Goal: Information Seeking & Learning: Learn about a topic

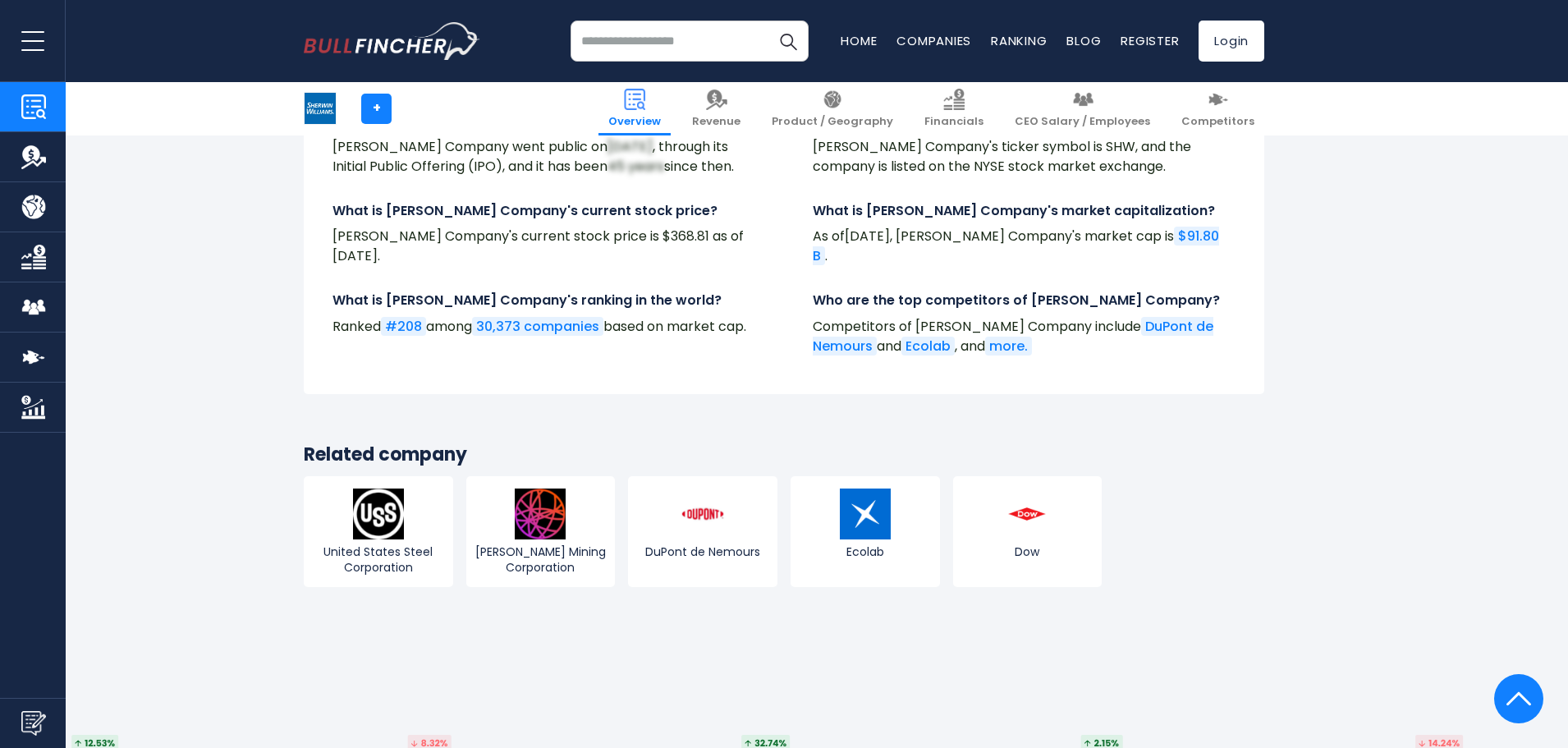
scroll to position [5994, 0]
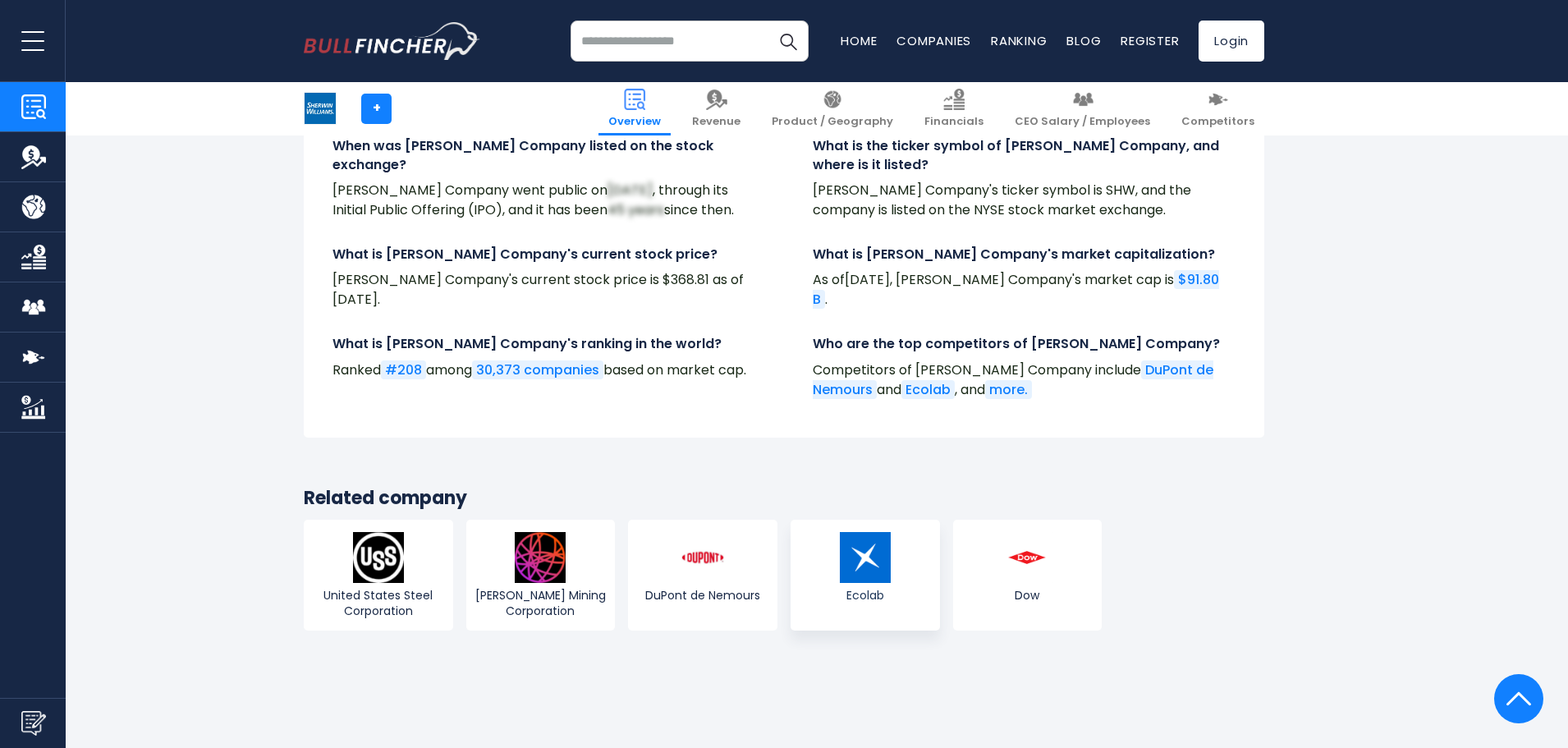
click at [901, 581] on link "Ecolab" at bounding box center [865, 574] width 150 height 110
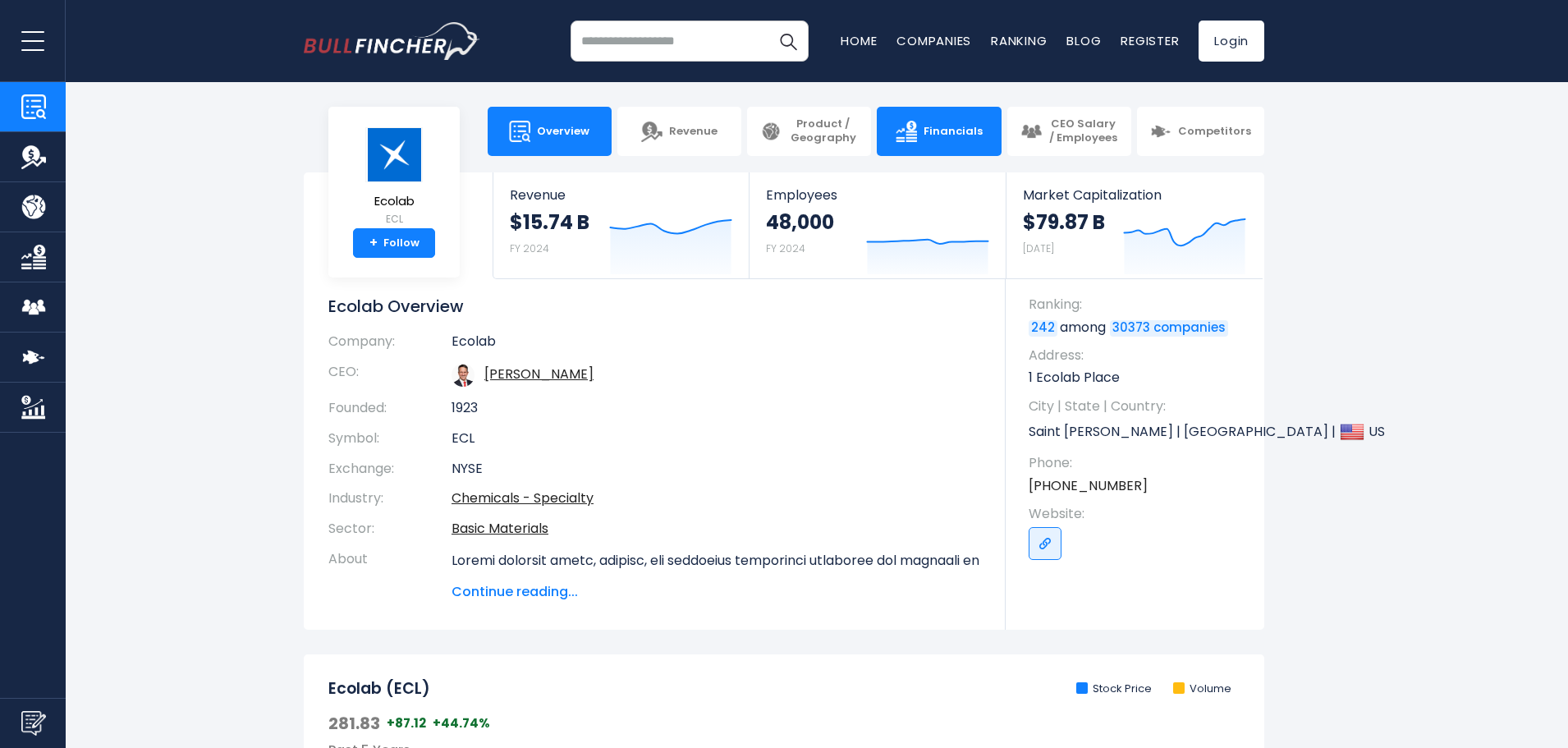
click at [891, 128] on link "Financials" at bounding box center [939, 131] width 124 height 49
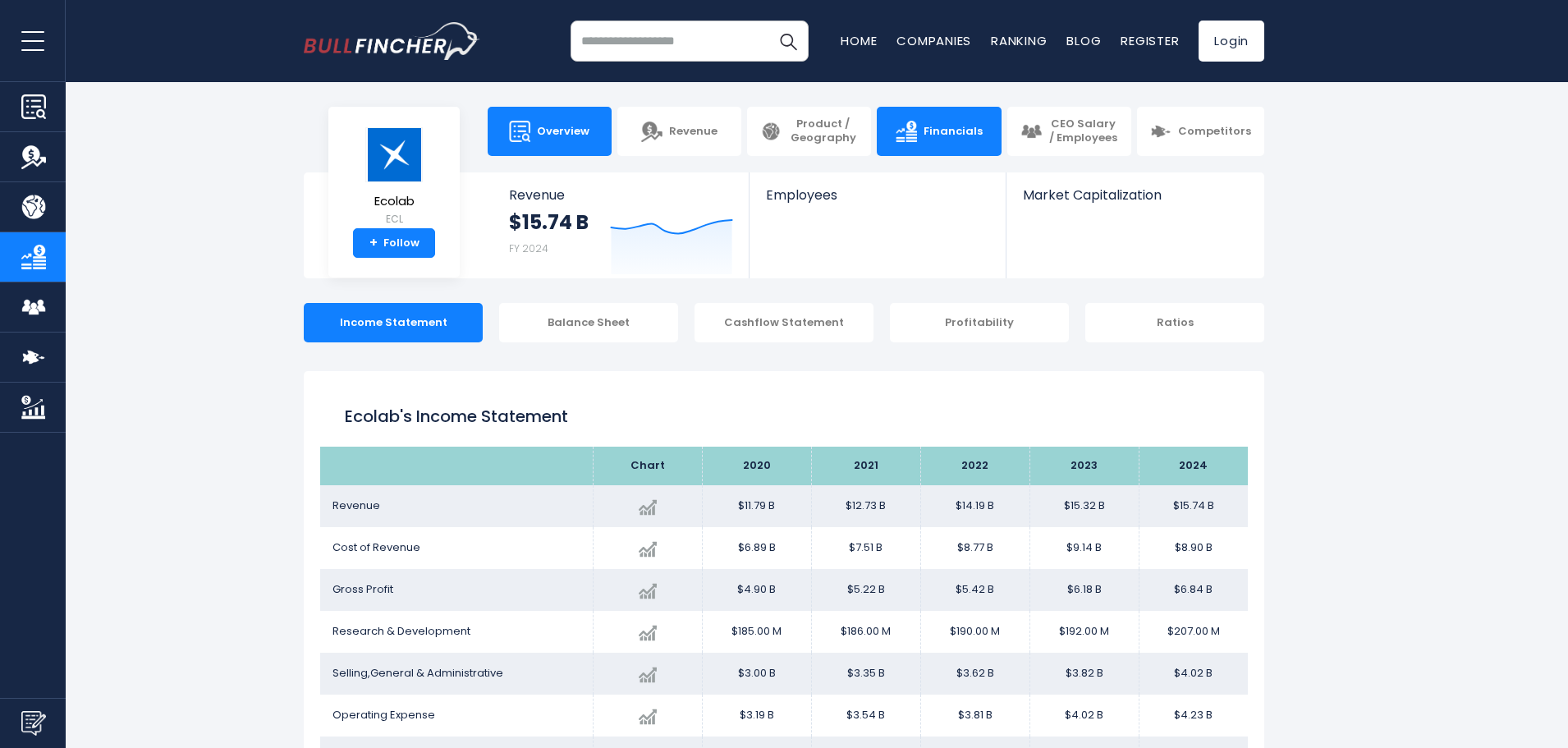
click at [560, 123] on link "Overview" at bounding box center [550, 131] width 124 height 49
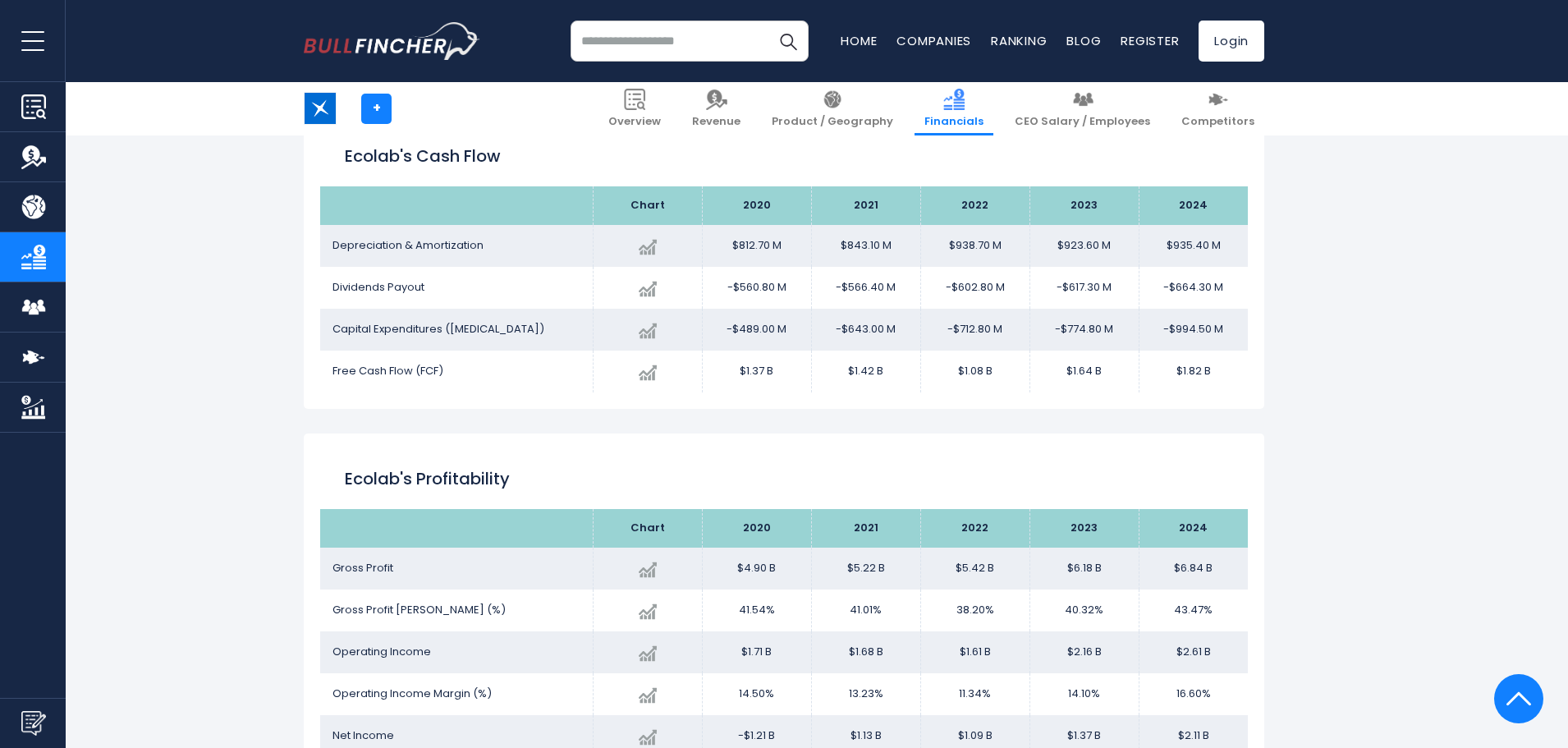
scroll to position [1460, 0]
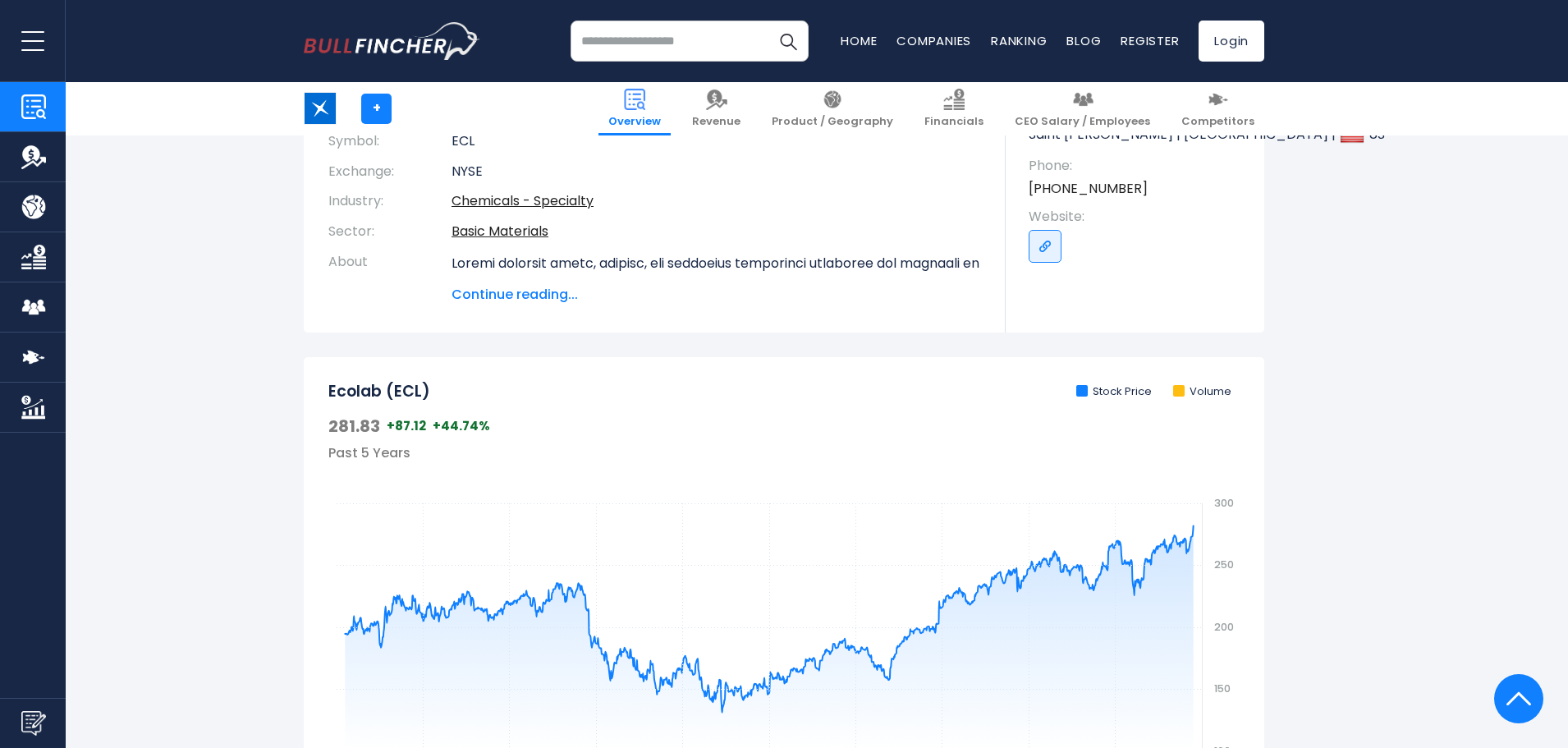
scroll to position [298, 0]
click at [544, 290] on span "Continue reading..." at bounding box center [716, 294] width 530 height 20
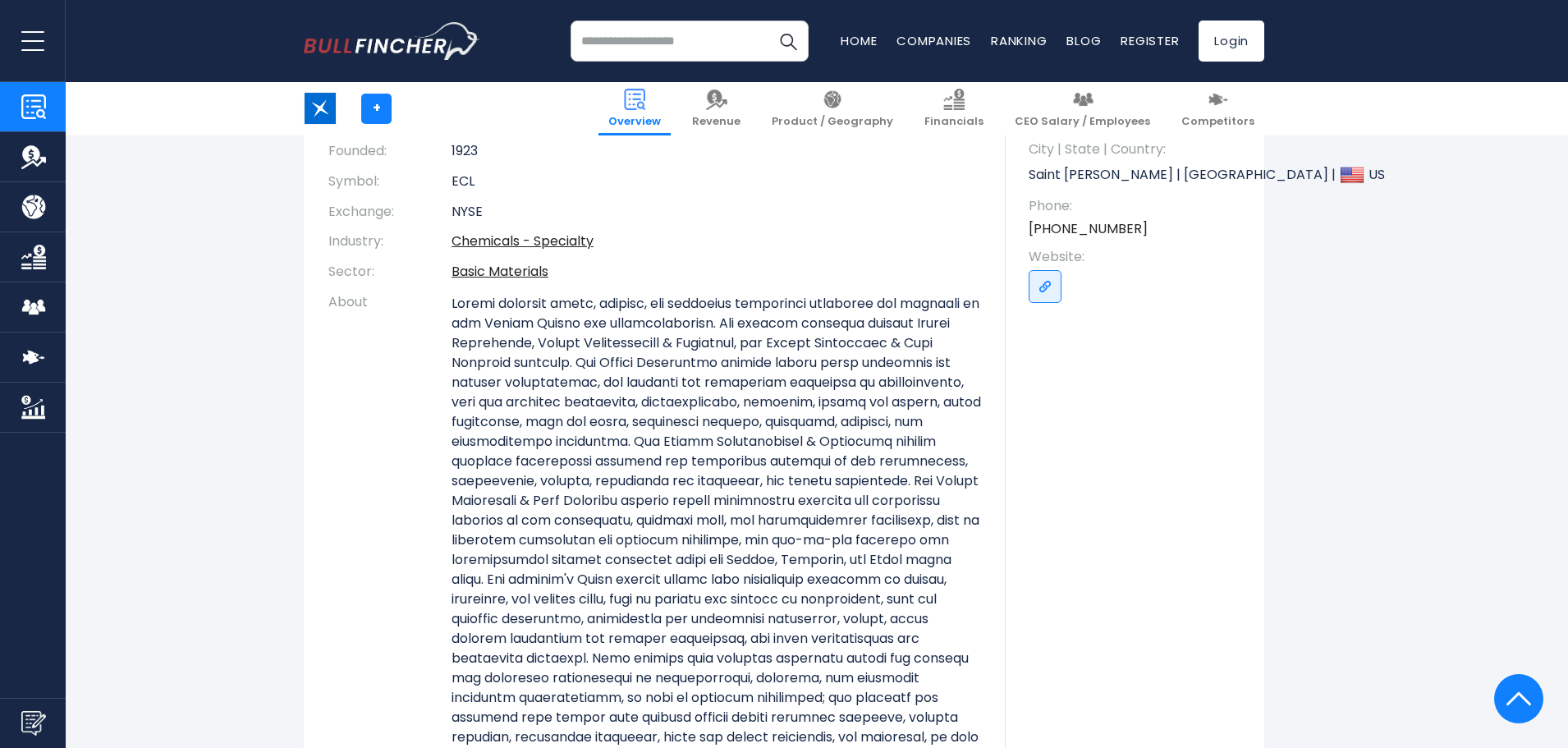
scroll to position [219, 0]
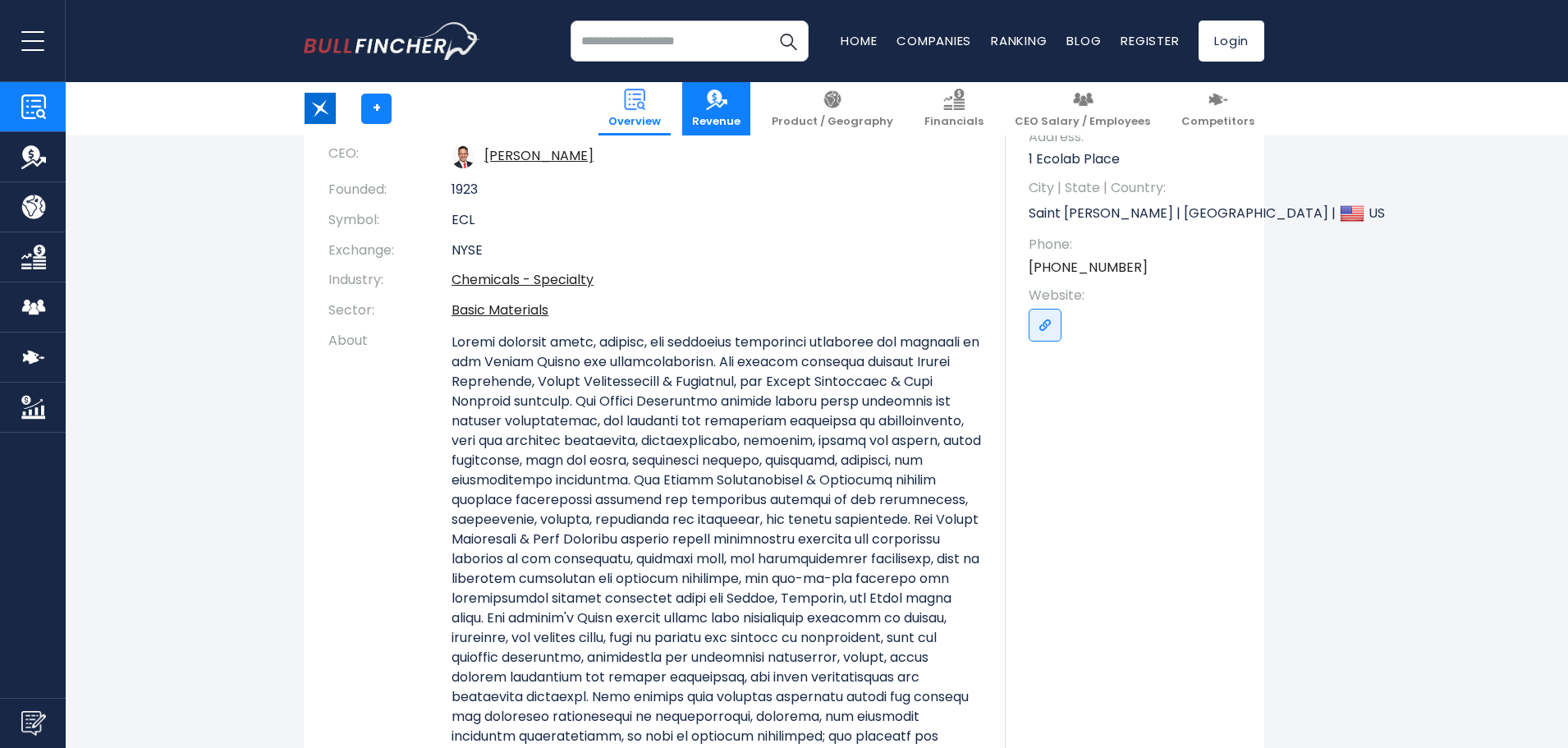
click at [750, 102] on link "Revenue" at bounding box center [716, 109] width 68 height 53
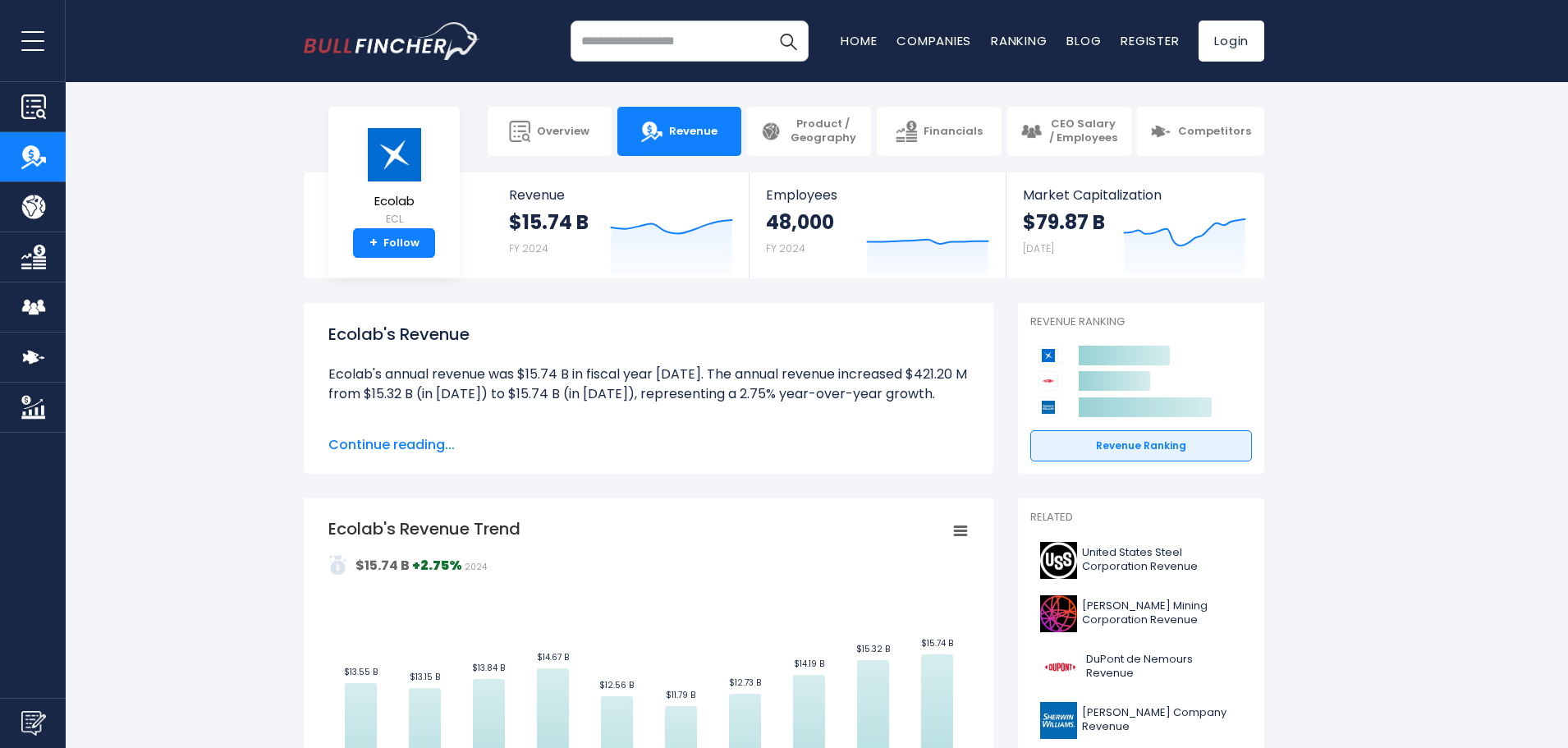
click at [421, 462] on div "Ecolab's Revenue Ecolab's annual revenue was $15.74 B in fiscal year 2024. The …" at bounding box center [648, 388] width 689 height 170
click at [426, 454] on span "Continue reading..." at bounding box center [648, 445] width 640 height 20
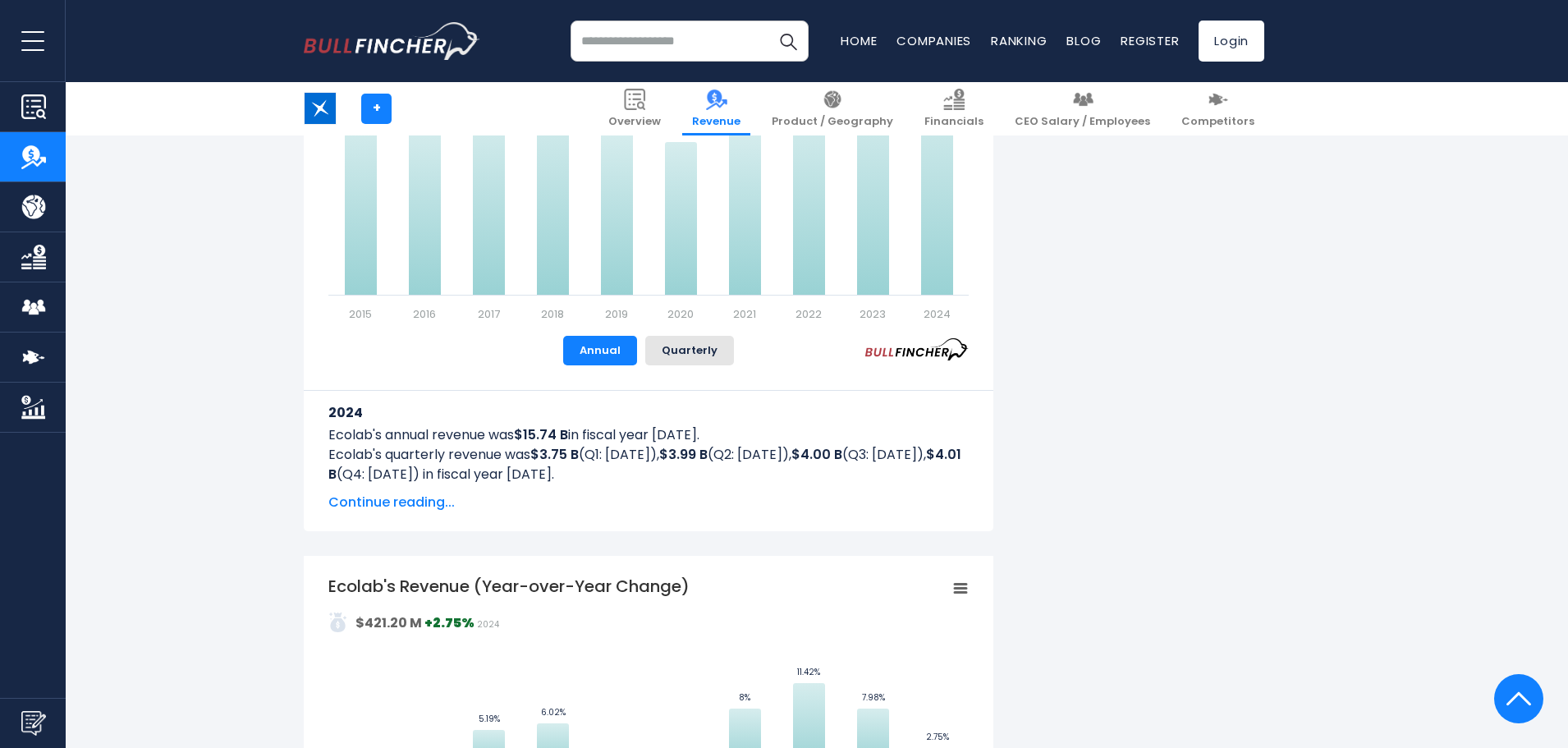
scroll to position [919, 0]
click at [393, 498] on span "Continue reading..." at bounding box center [648, 500] width 640 height 20
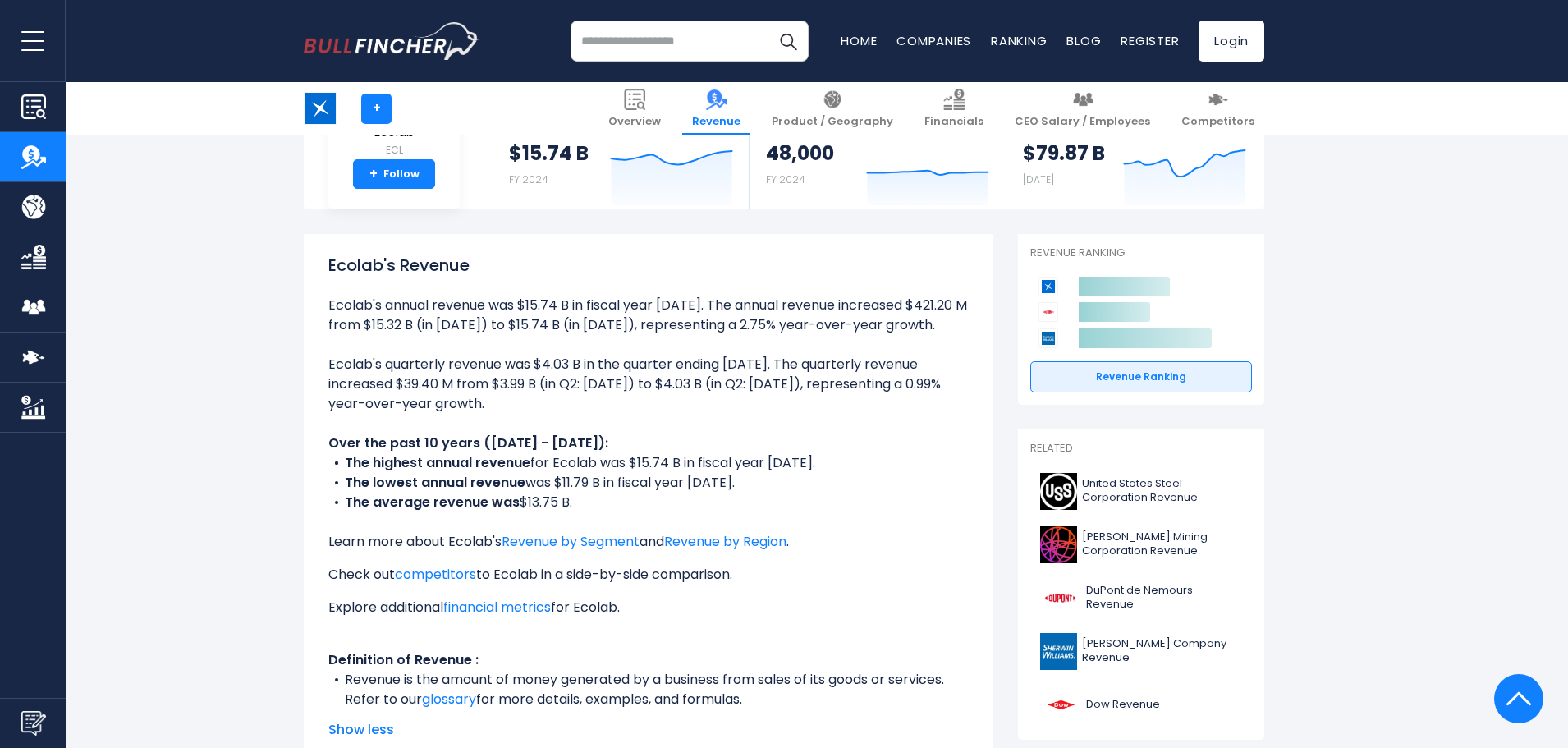
scroll to position [0, 0]
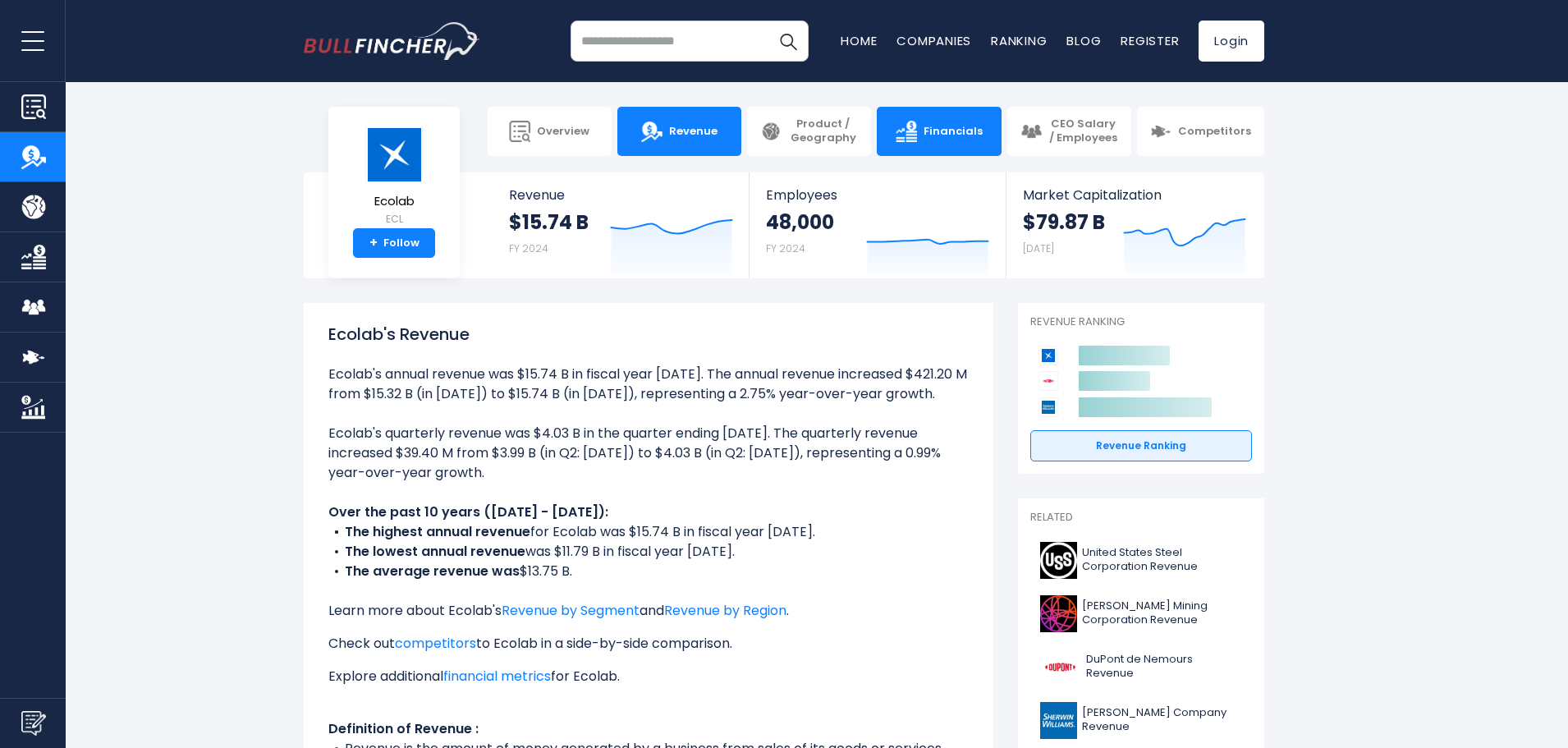
click at [926, 127] on link "Financials" at bounding box center [939, 131] width 124 height 49
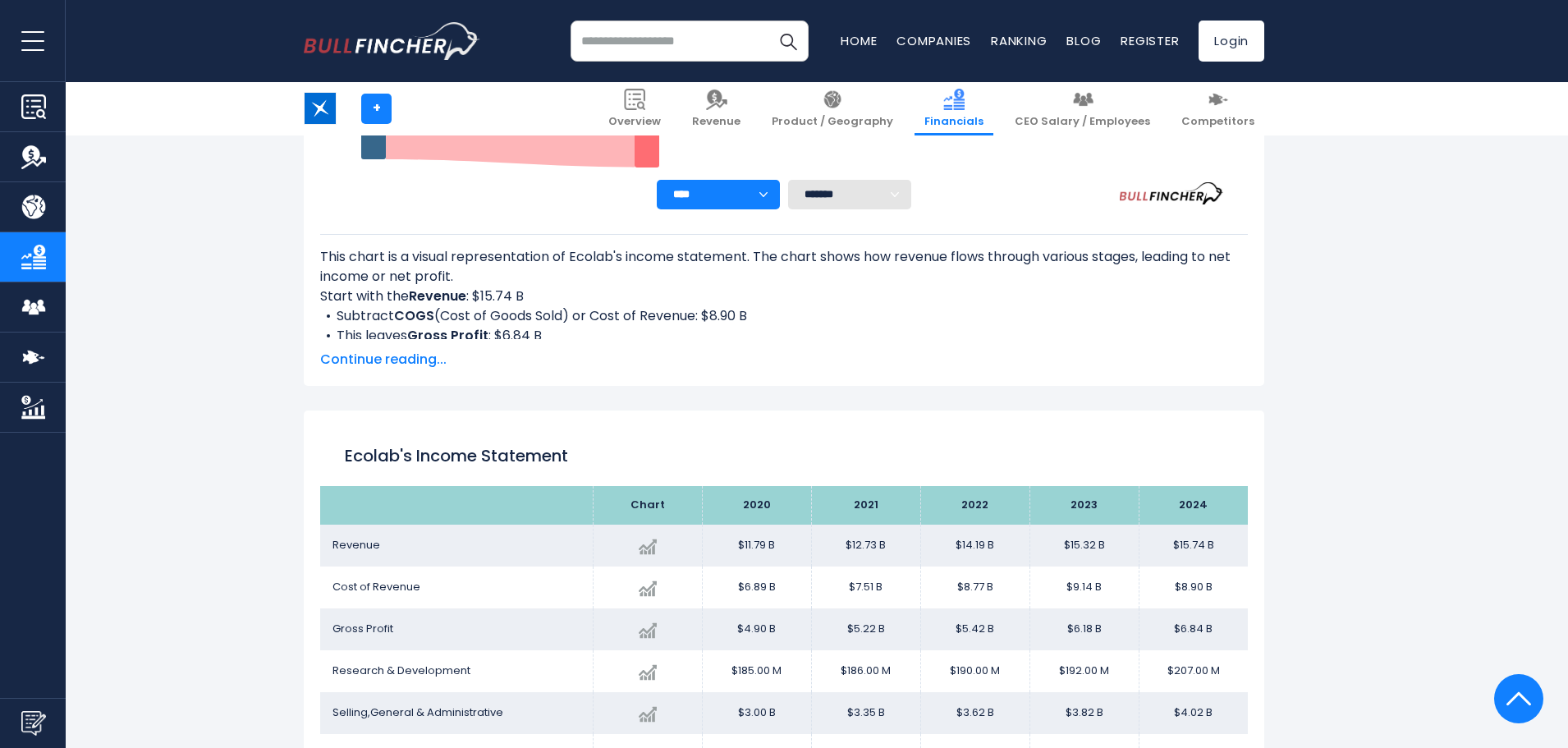
scroll to position [617, 0]
click at [404, 355] on span "Continue reading..." at bounding box center [784, 361] width 928 height 20
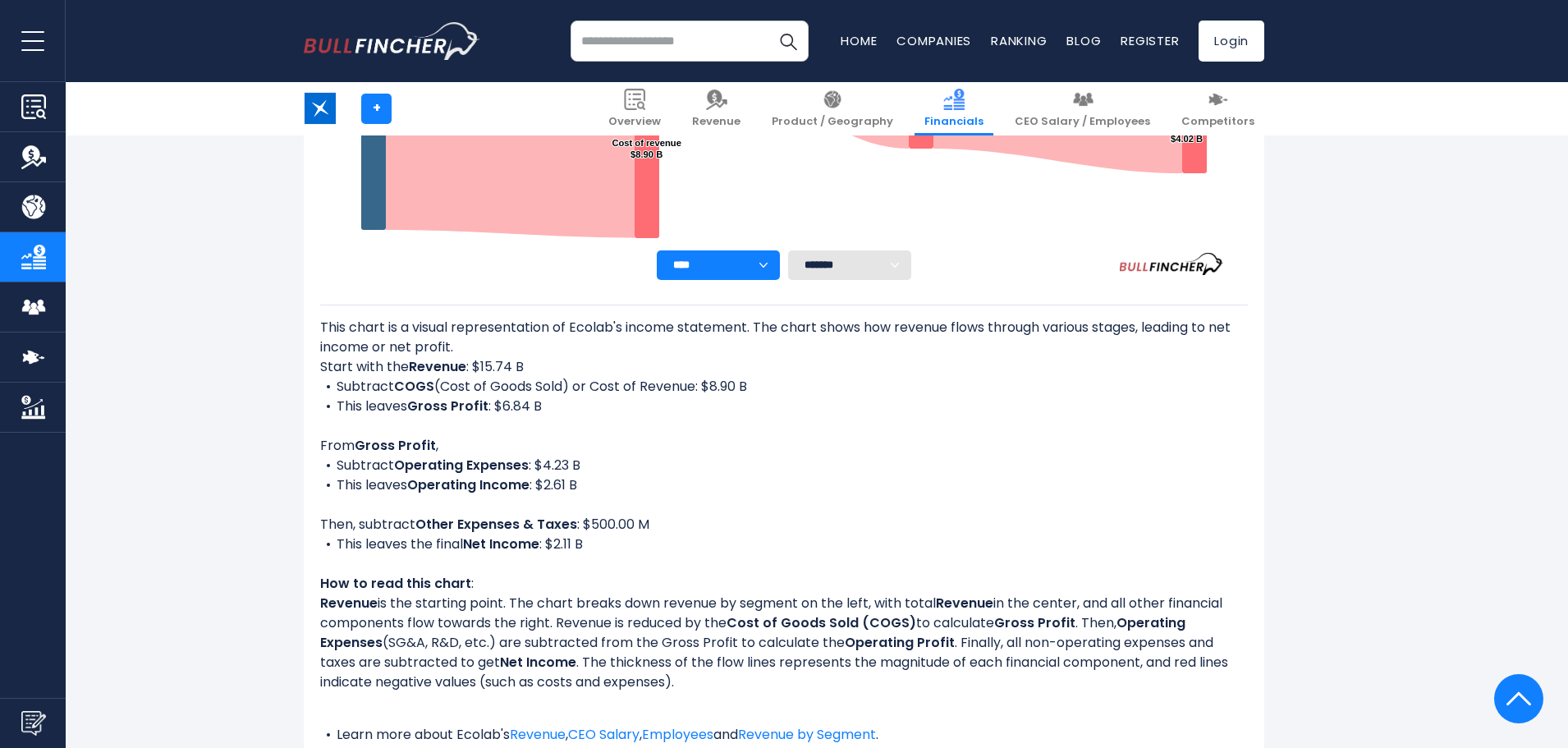
scroll to position [547, 0]
drag, startPoint x: 321, startPoint y: 446, endPoint x: 594, endPoint y: 468, distance: 273.9
click at [594, 468] on div "This chart is a visual representation of Ecolab's income statement. The chart s…" at bounding box center [784, 551] width 928 height 466
click at [583, 476] on div at bounding box center [583, 476] width 0 height 0
